Goal: Task Accomplishment & Management: Use online tool/utility

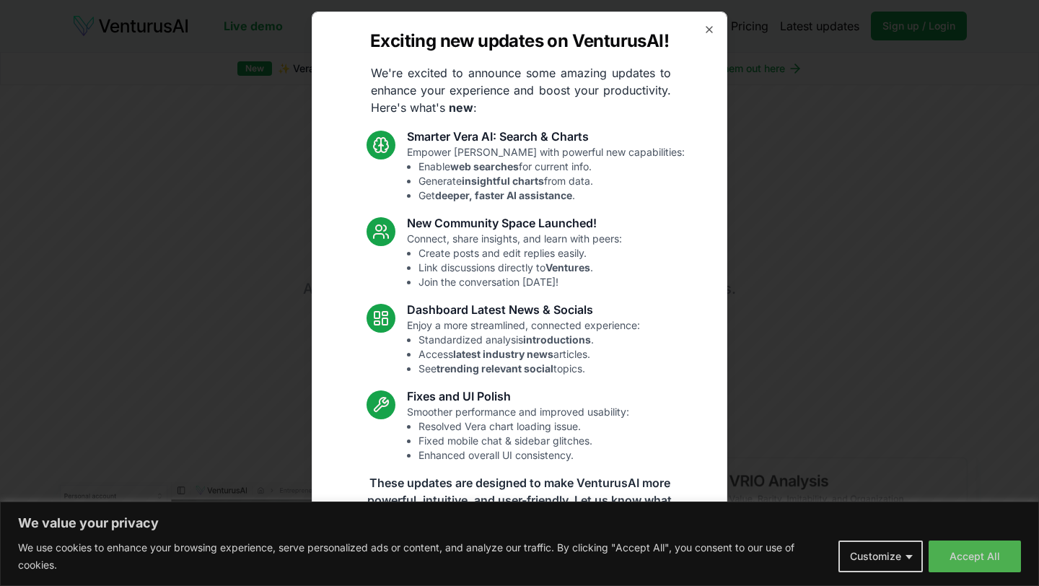
scroll to position [16, 0]
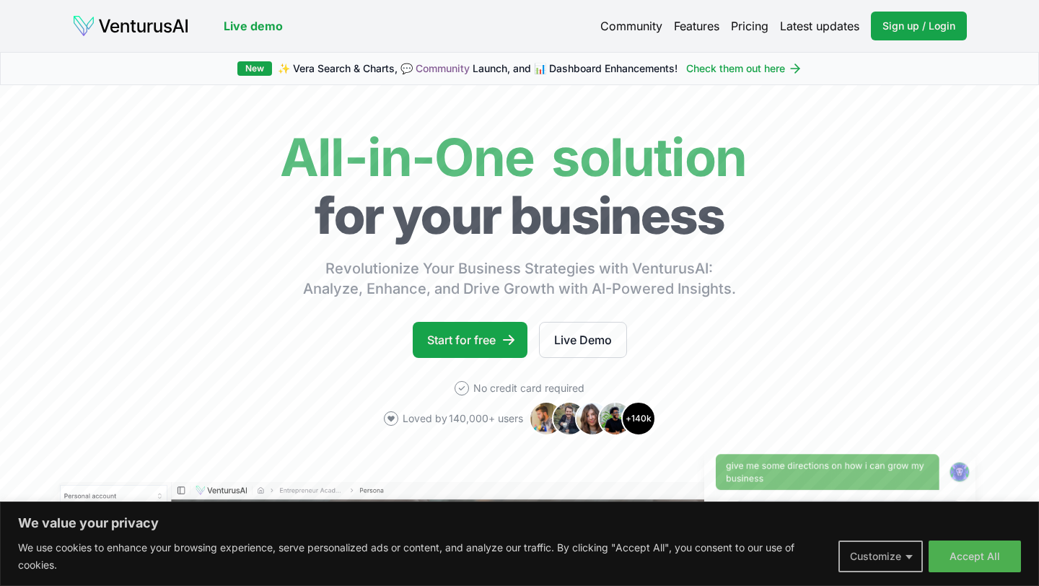
click at [910, 558] on button "Customize" at bounding box center [881, 557] width 84 height 32
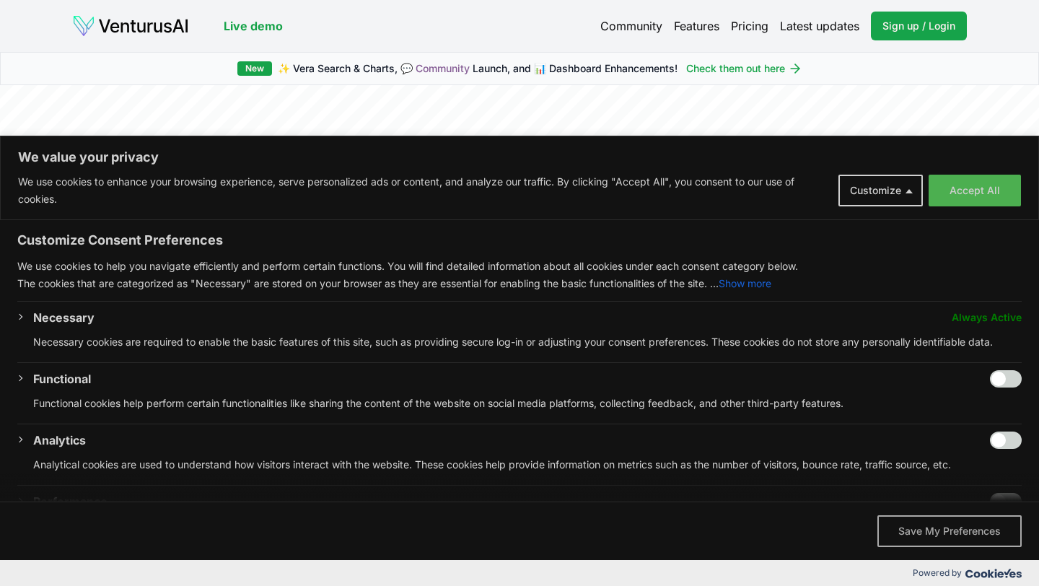
click at [922, 536] on button "Save My Preferences" at bounding box center [950, 531] width 144 height 32
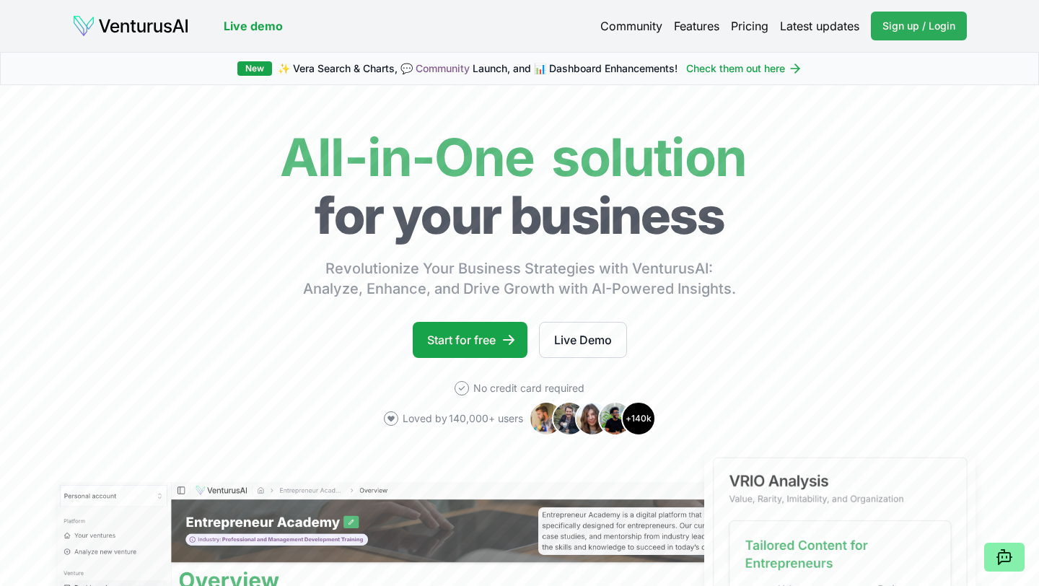
click at [901, 21] on span "Sign up / Login" at bounding box center [919, 26] width 73 height 14
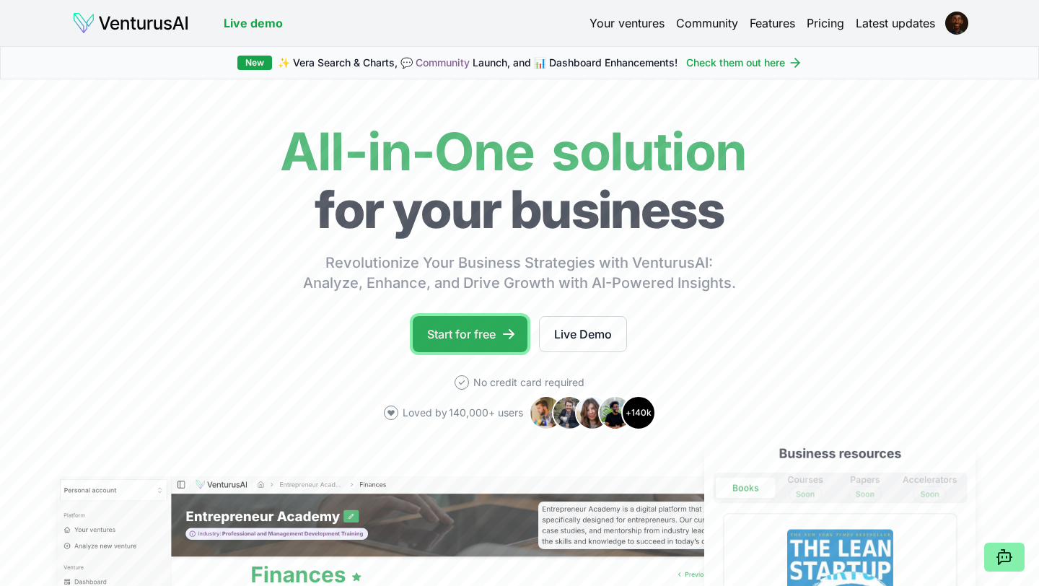
click at [475, 331] on link "Start for free" at bounding box center [470, 334] width 115 height 36
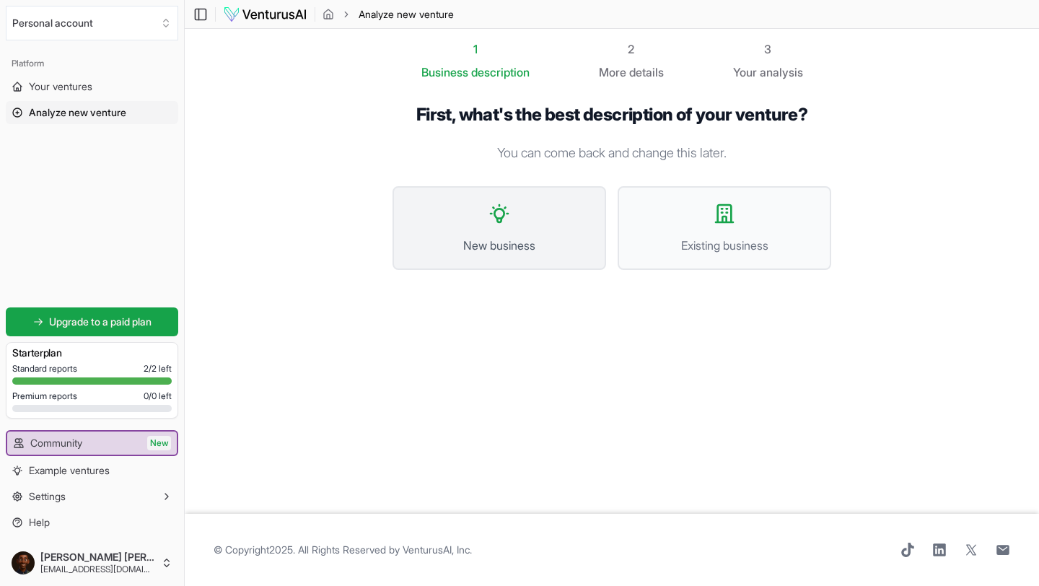
click at [552, 251] on span "New business" at bounding box center [500, 245] width 182 height 17
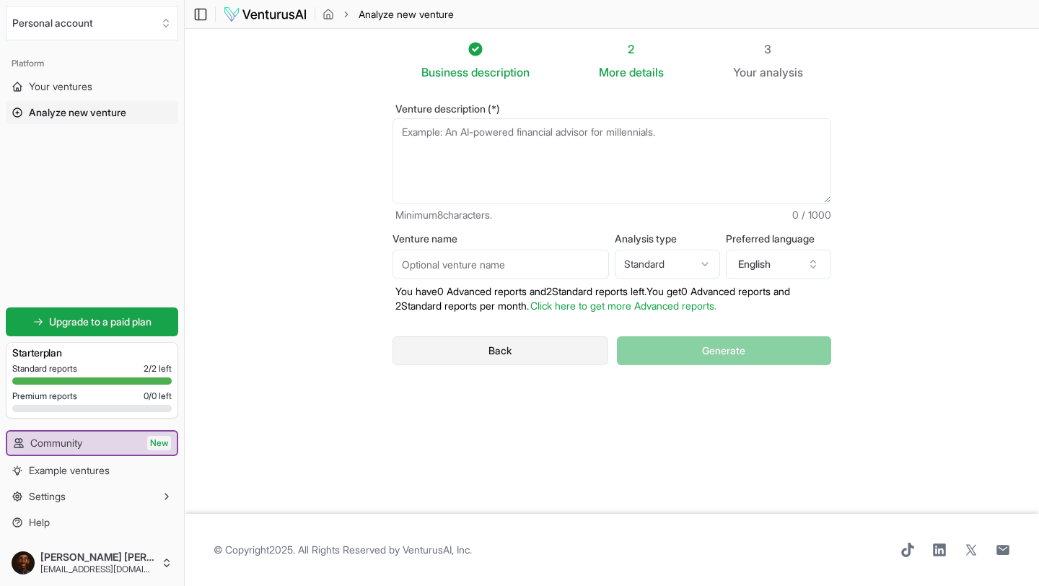
click at [525, 344] on button "Back" at bounding box center [501, 350] width 216 height 29
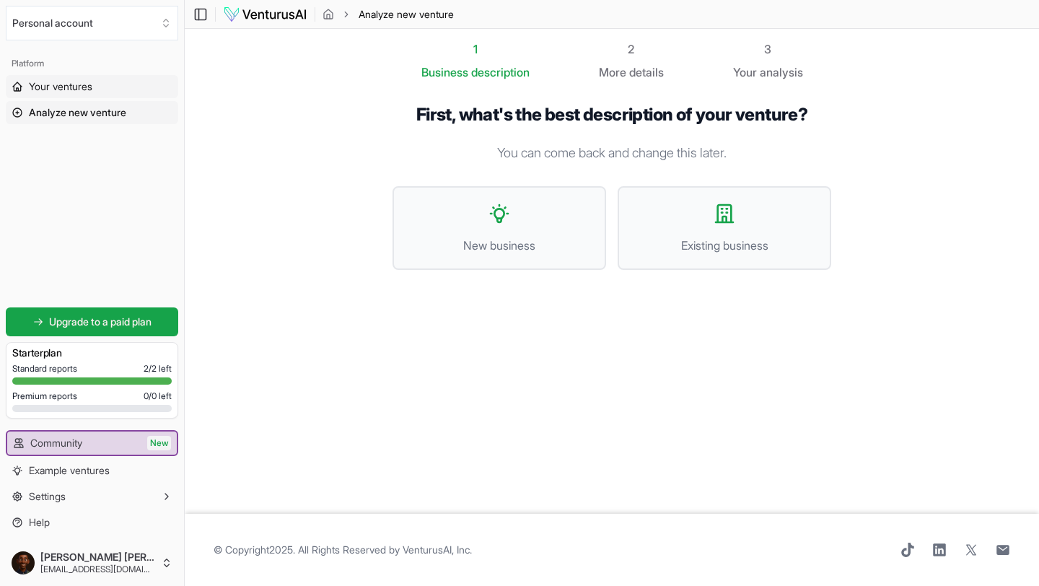
click at [64, 84] on span "Your ventures" at bounding box center [61, 86] width 64 height 14
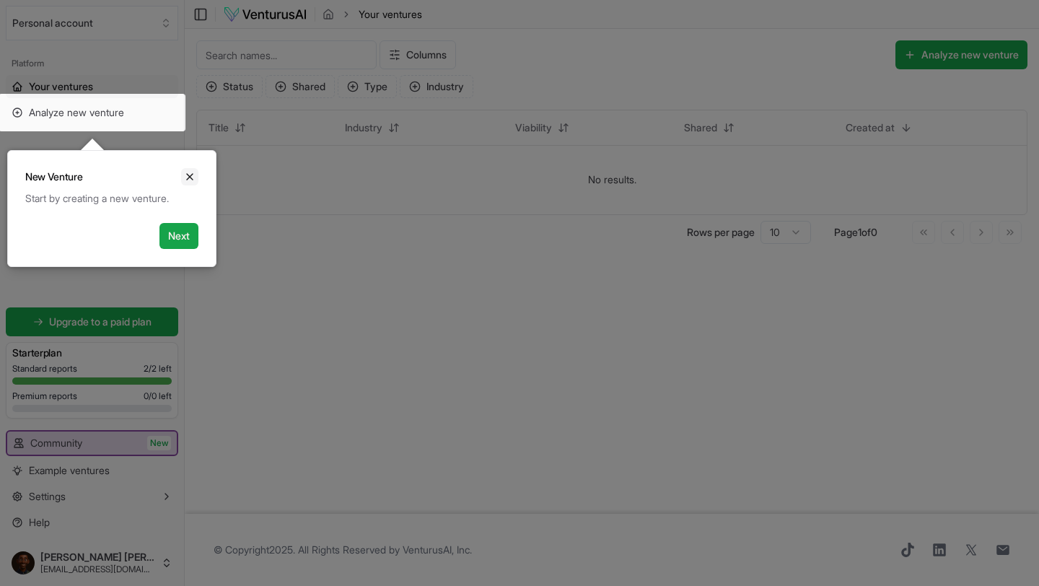
click at [193, 178] on icon "Close" at bounding box center [190, 177] width 12 height 12
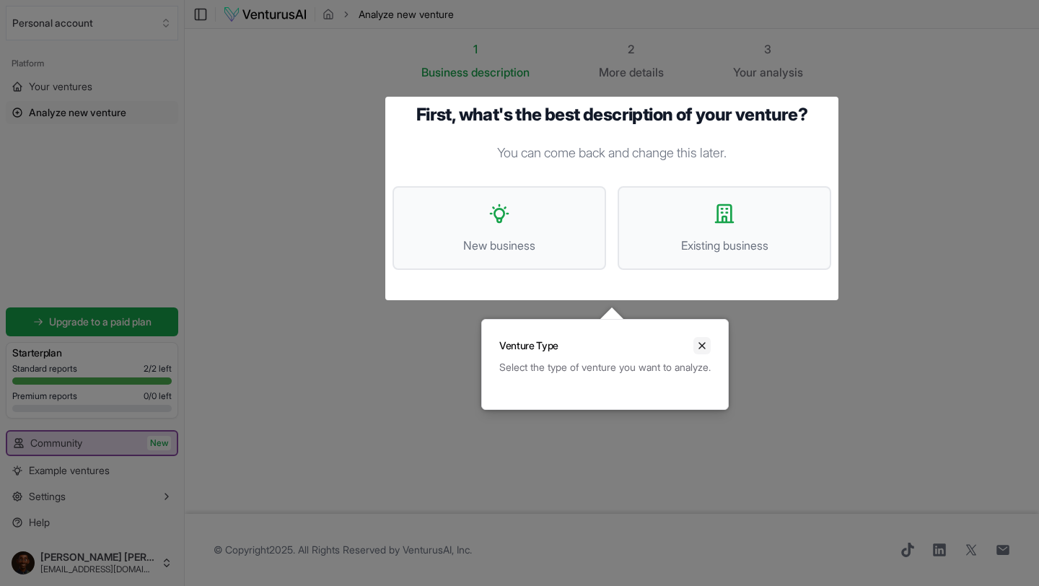
click at [705, 346] on icon "Close" at bounding box center [702, 346] width 6 height 6
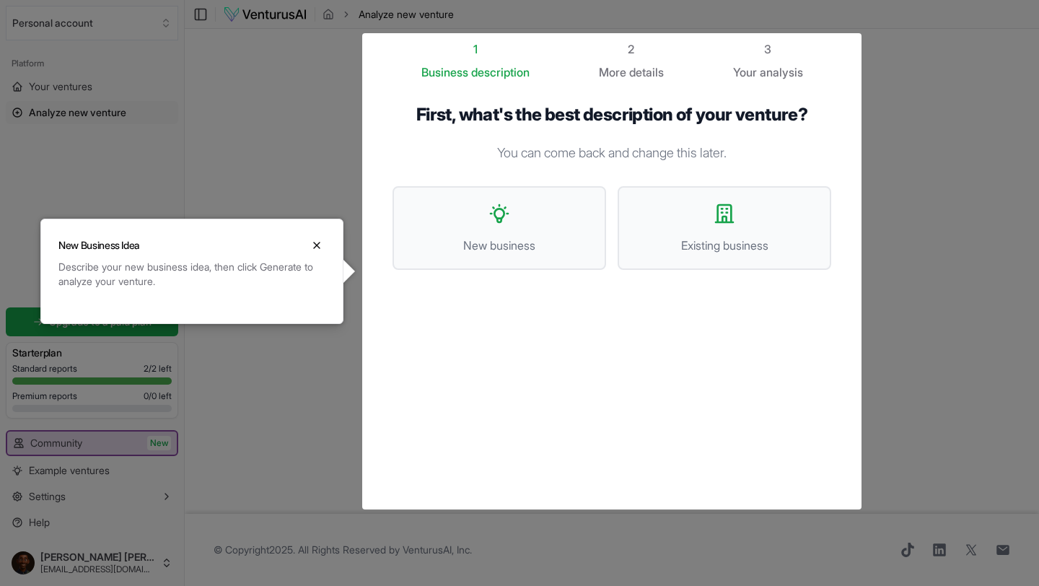
click at [641, 69] on span "details" at bounding box center [646, 72] width 35 height 14
click at [541, 234] on button "New business" at bounding box center [500, 228] width 214 height 84
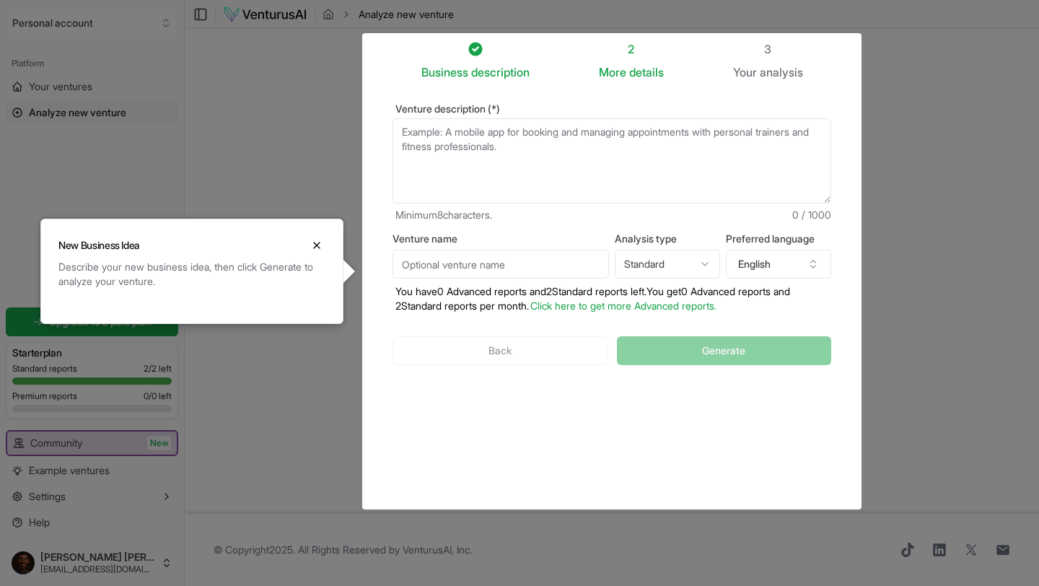
click at [775, 66] on span "analysis" at bounding box center [781, 72] width 43 height 14
click at [318, 245] on icon "Close" at bounding box center [317, 246] width 12 height 12
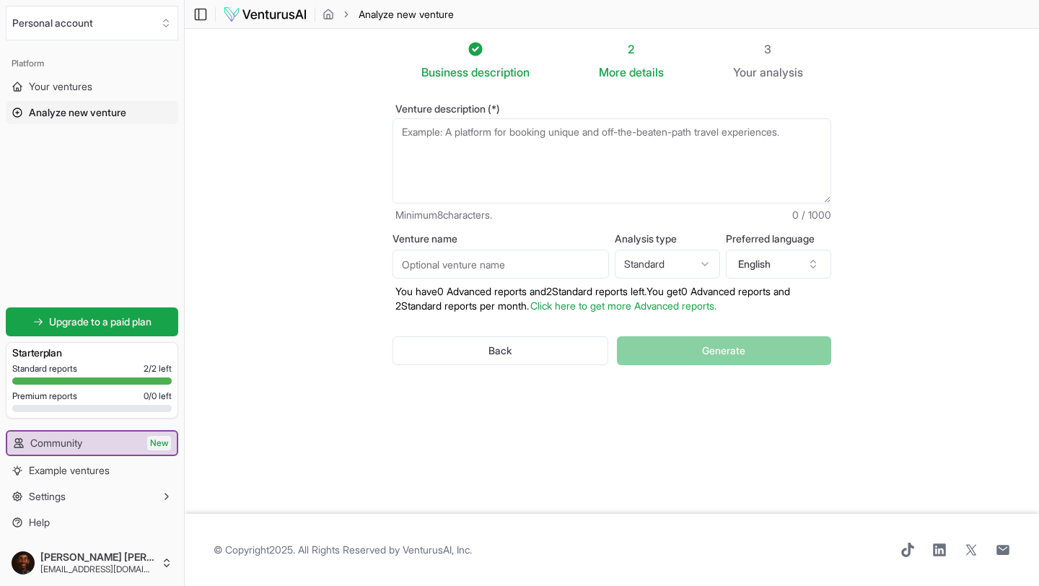
paste textarea "Run a 7-day hashtag challenge inviting 1-minute talent videos, then immediately…"
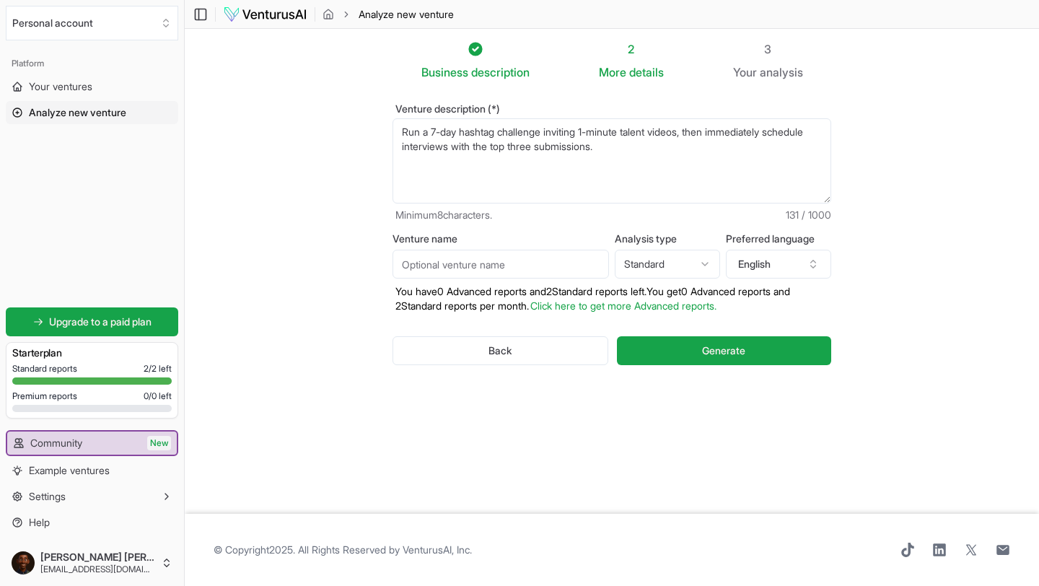
type textarea "Run a 7-day hashtag challenge inviting 1-minute talent videos, then immediately…"
click at [596, 263] on input "Venture name" at bounding box center [501, 264] width 217 height 29
type input "Talents & Tales"
click at [692, 346] on button "Generate" at bounding box center [724, 350] width 214 height 29
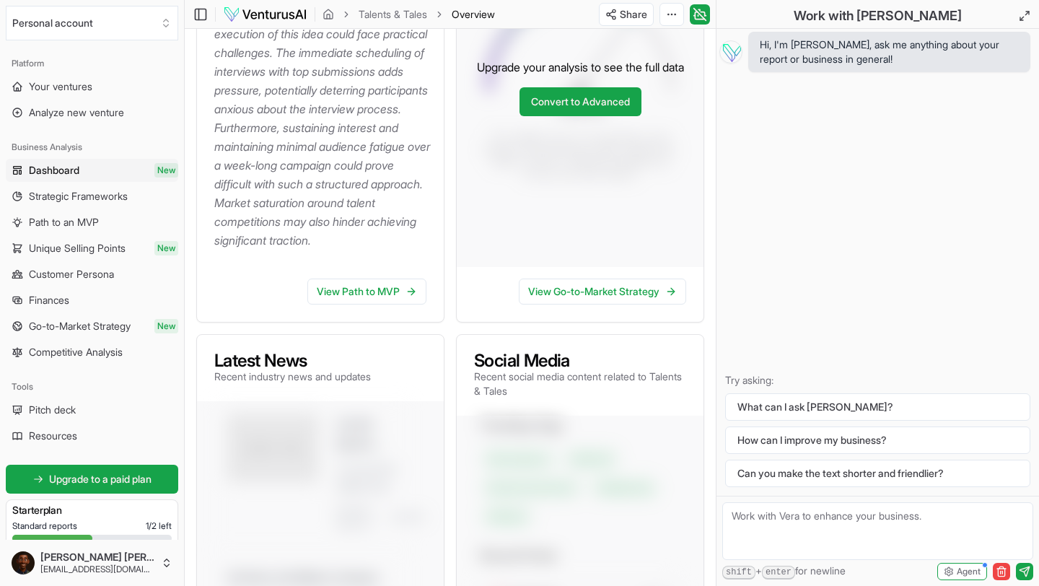
scroll to position [396, 0]
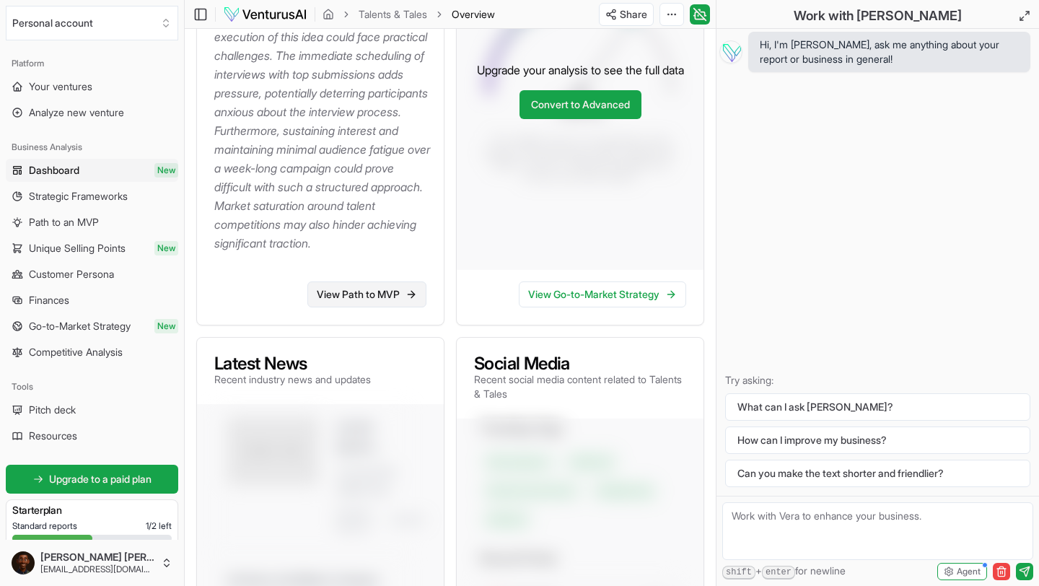
click at [364, 307] on link "View Path to MVP" at bounding box center [366, 294] width 119 height 26
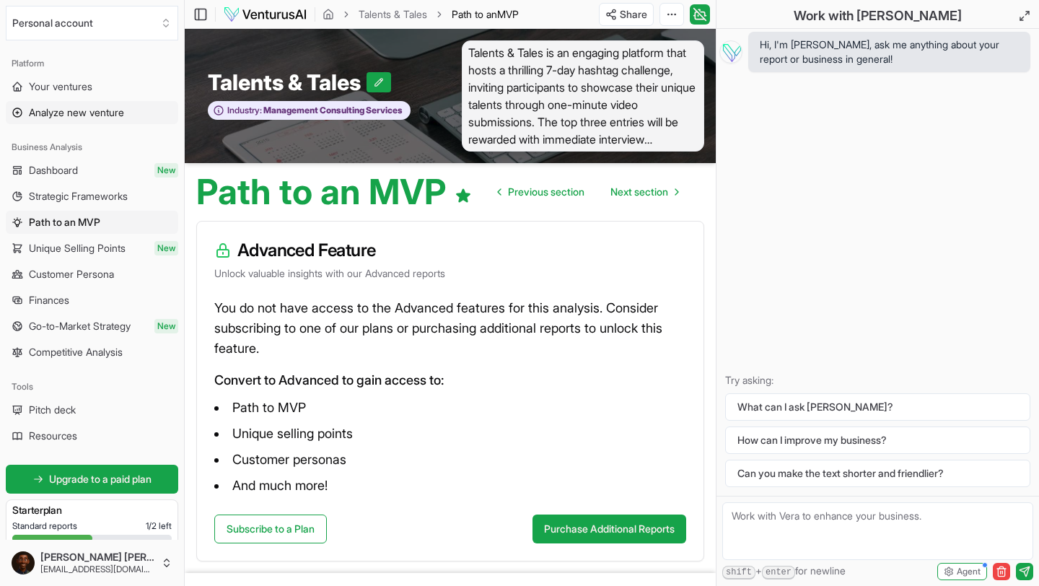
click at [70, 113] on span "Analyze new venture" at bounding box center [76, 112] width 95 height 14
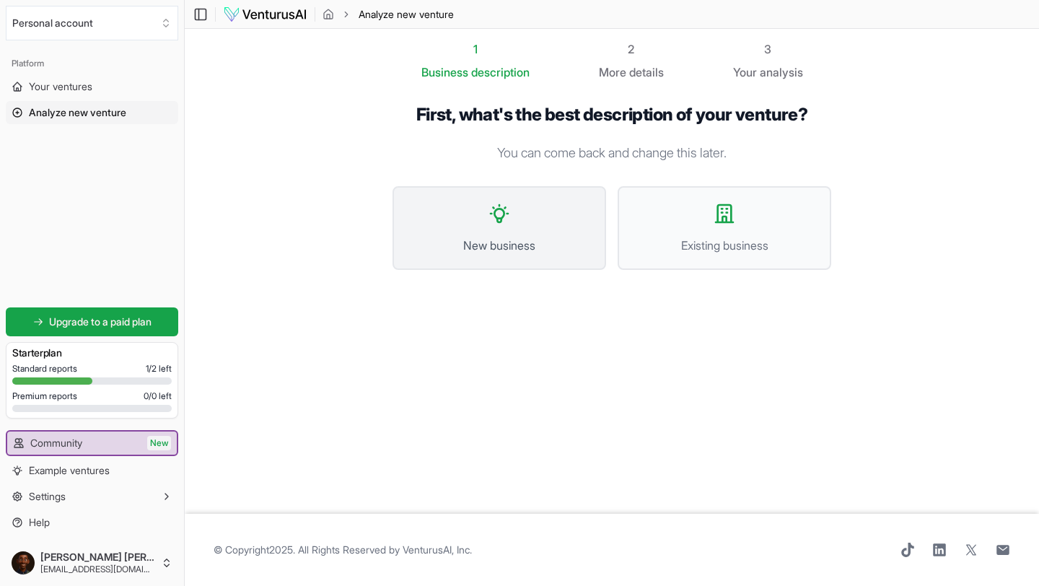
click at [504, 229] on button "New business" at bounding box center [500, 228] width 214 height 84
click at [702, 224] on button "Existing business" at bounding box center [725, 228] width 214 height 84
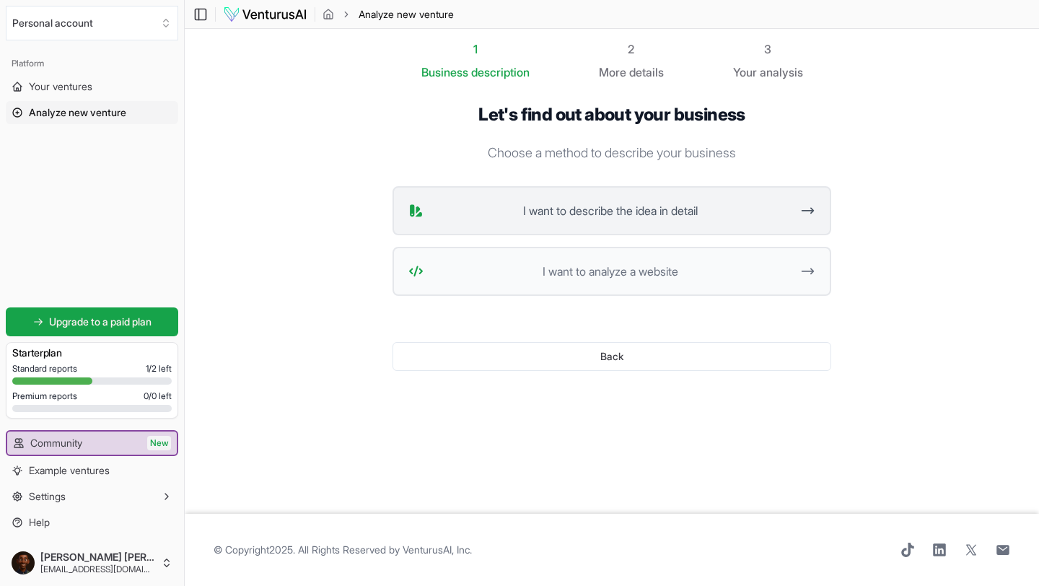
click at [635, 209] on span "I want to describe the idea in detail" at bounding box center [610, 210] width 362 height 17
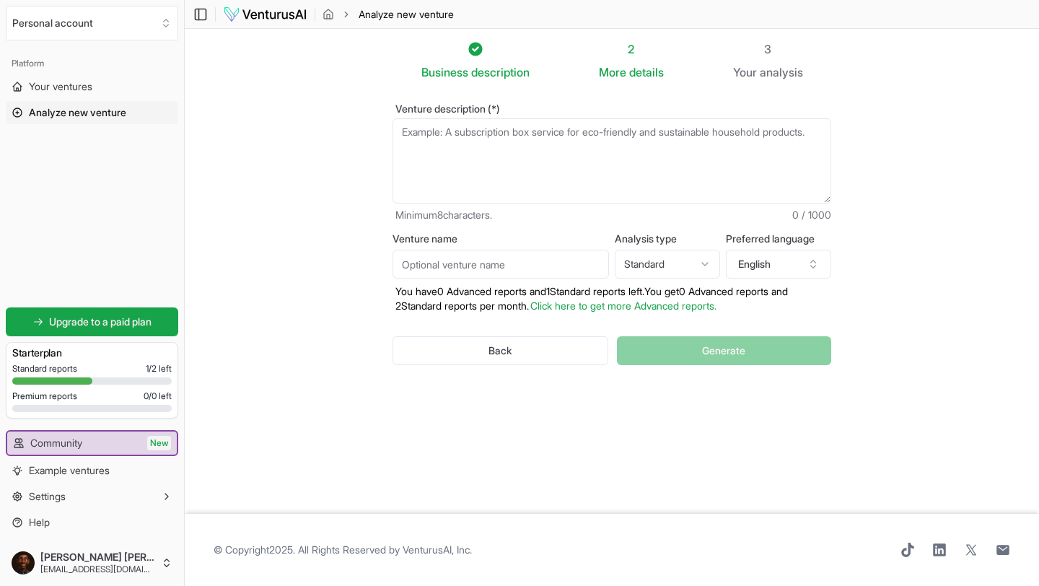
click at [431, 134] on textarea "Venture description (*)" at bounding box center [612, 160] width 439 height 85
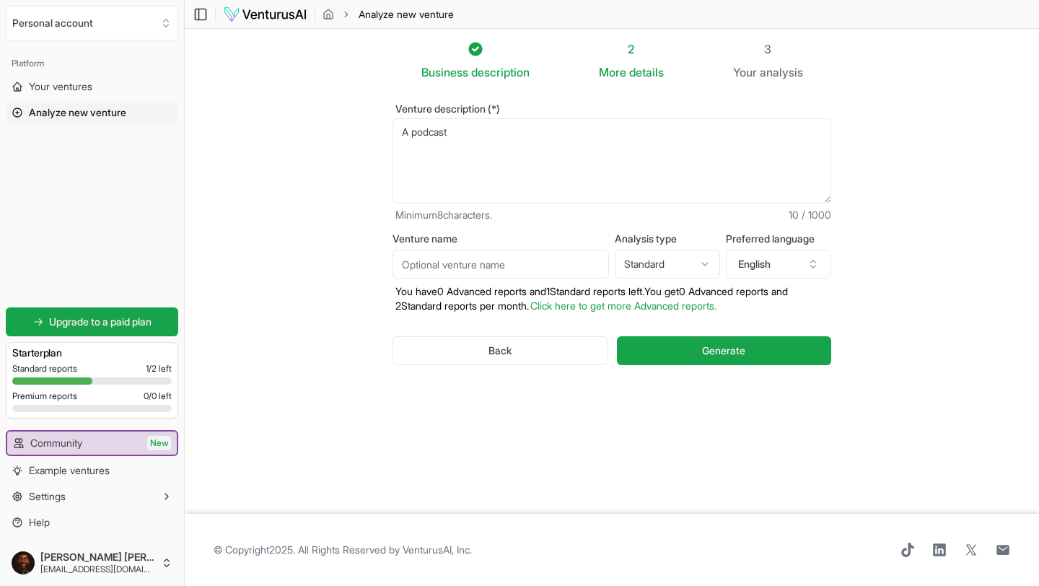
type textarea "A podcast"
drag, startPoint x: 460, startPoint y: 132, endPoint x: 401, endPoint y: 130, distance: 59.9
click at [401, 130] on textarea "A podcast" at bounding box center [612, 160] width 439 height 85
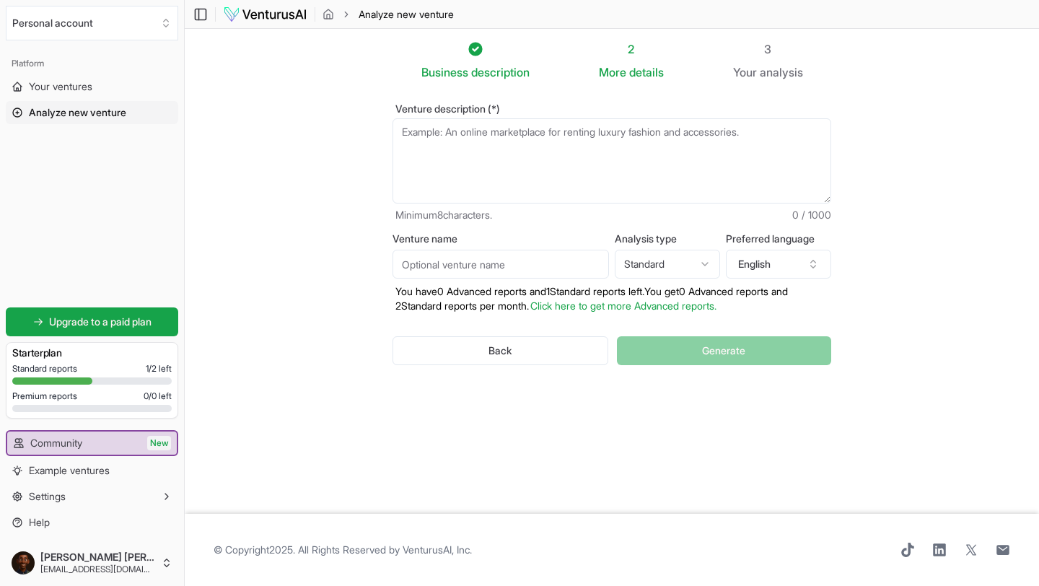
paste textarea "Generate creative ideas to launch and grow the podcast “Talents & Tales,” a sho…"
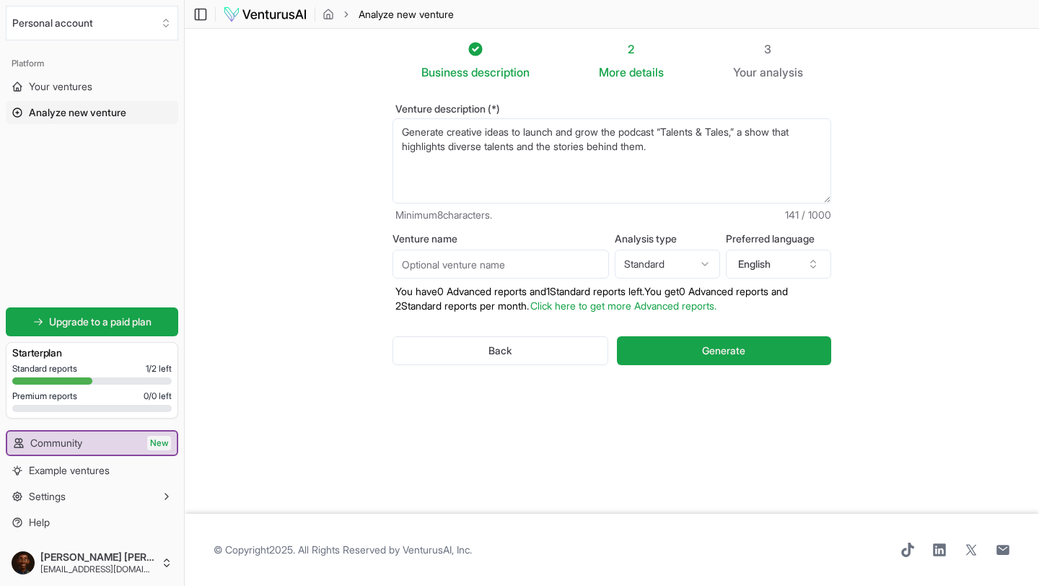
type textarea "Generate creative ideas to launch and grow the podcast “Talents & Tales,” a sho…"
click at [437, 264] on input "Venture name" at bounding box center [501, 264] width 217 height 29
type input "Talents & Tales"
click at [686, 346] on button "Generate" at bounding box center [724, 350] width 214 height 29
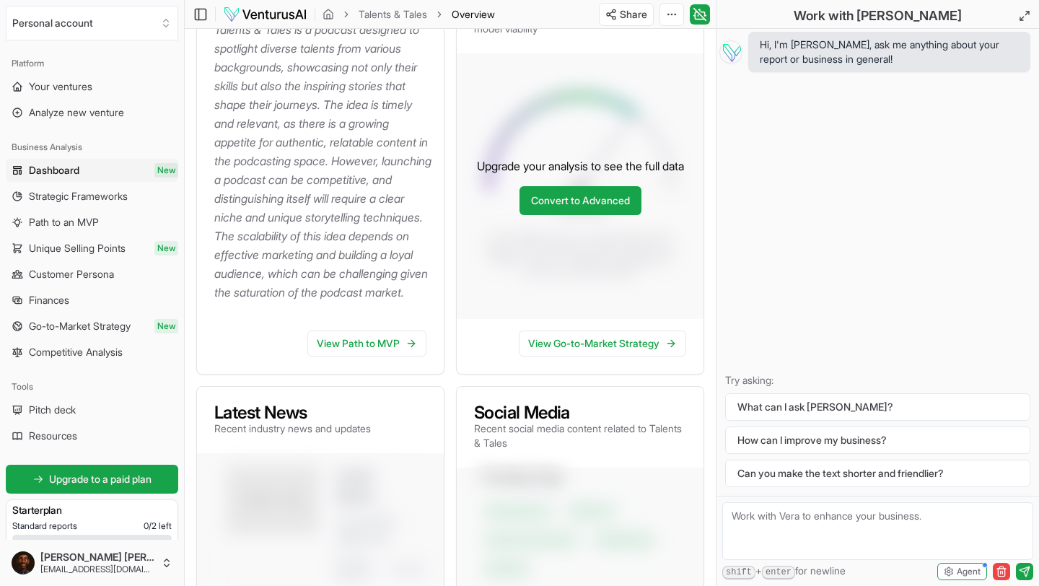
scroll to position [235, 0]
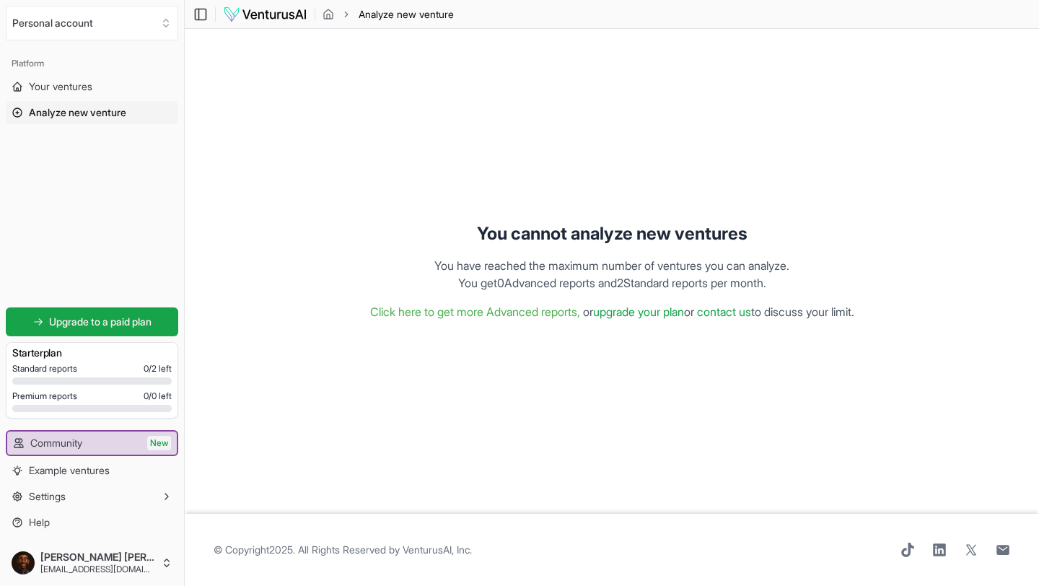
scroll to position [1, 0]
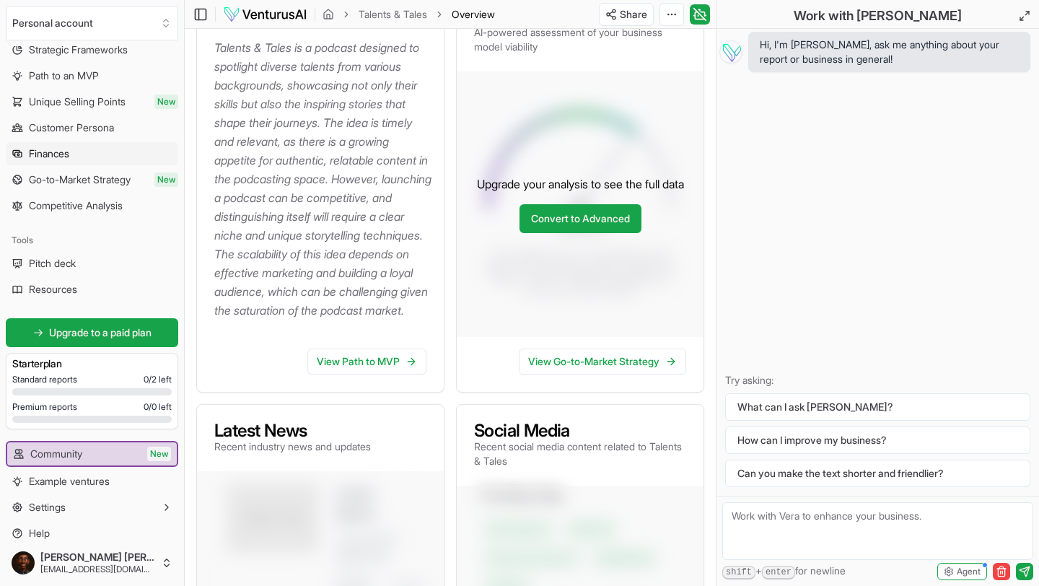
scroll to position [157, 0]
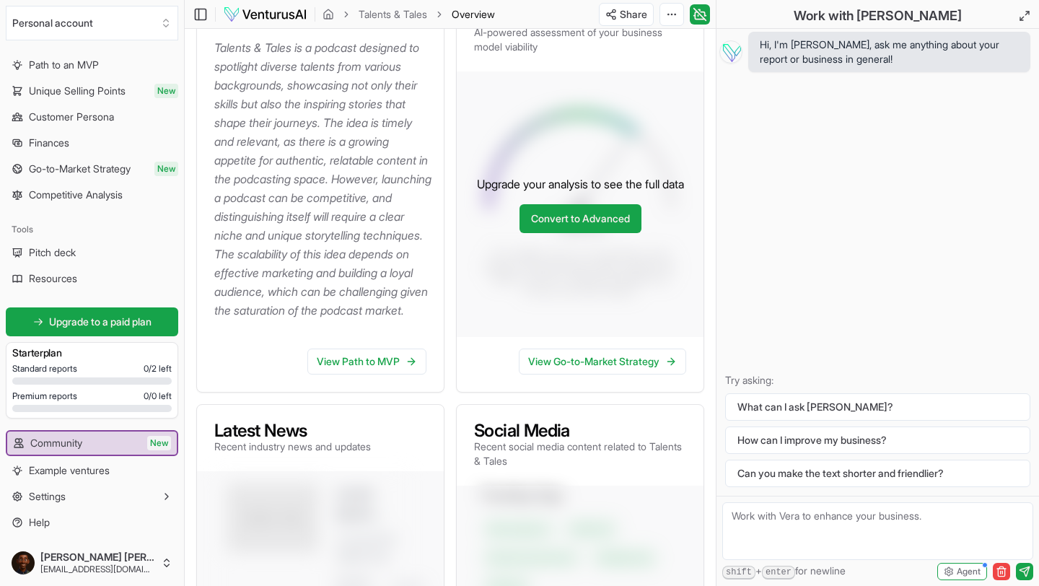
click at [105, 373] on div "Standard reports 0 / 2 left" at bounding box center [92, 369] width 160 height 12
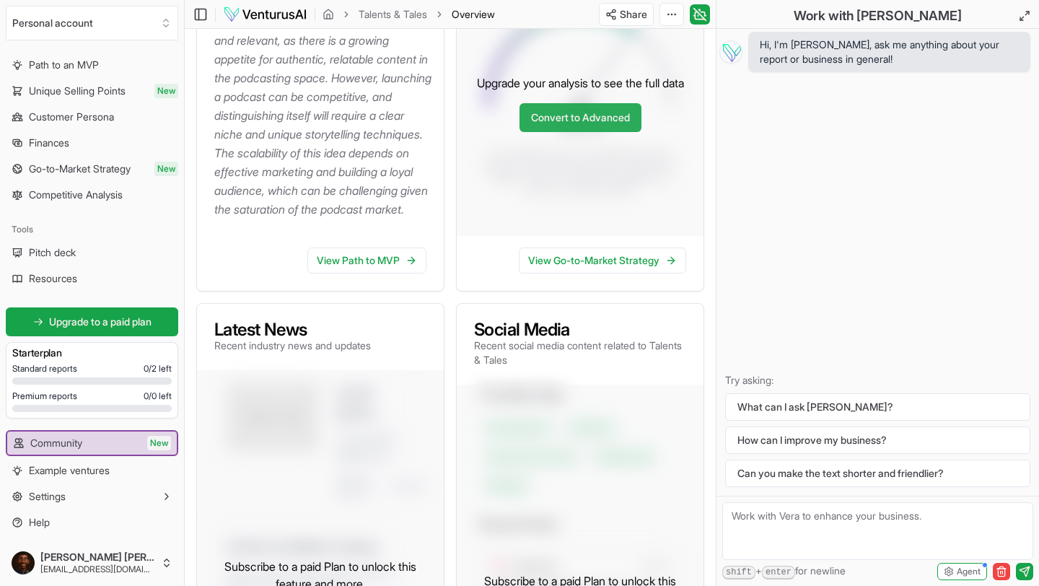
scroll to position [325, 0]
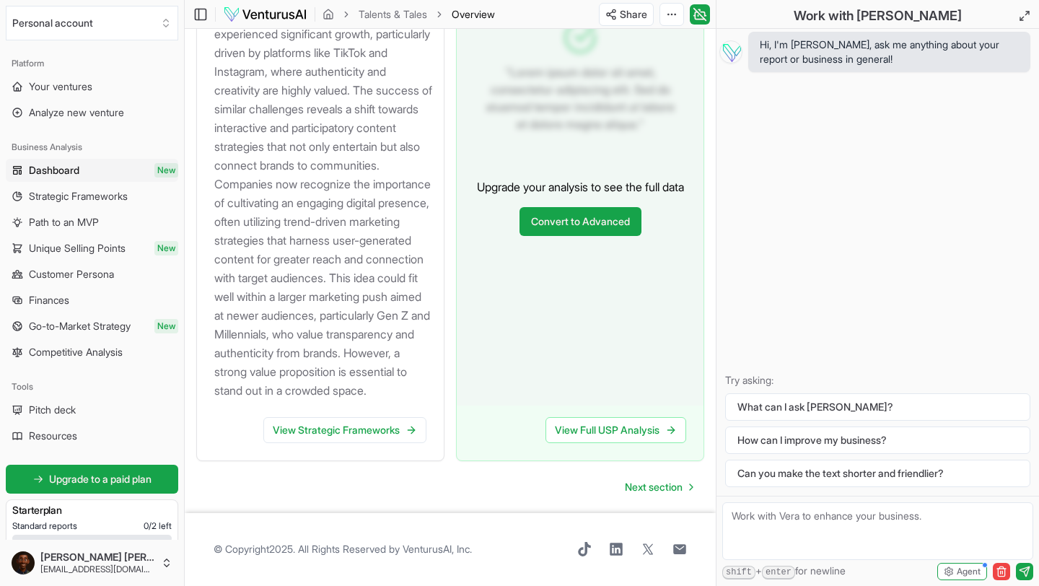
scroll to position [1749, 0]
click at [675, 485] on span "Next section" at bounding box center [654, 487] width 58 height 14
